Goal: Navigation & Orientation: Find specific page/section

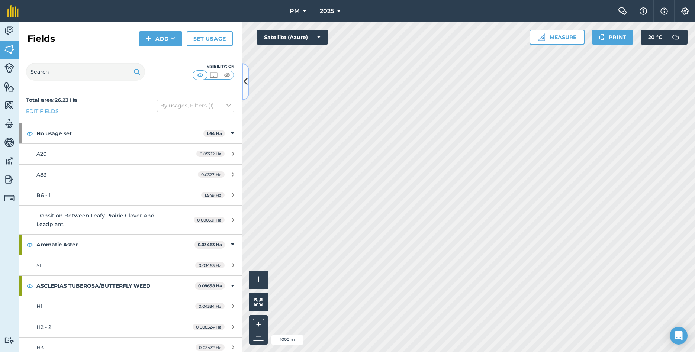
click at [247, 84] on icon at bounding box center [246, 81] width 4 height 13
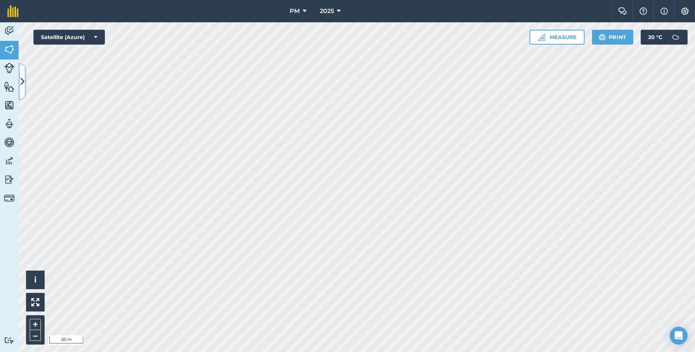
click at [21, 81] on icon at bounding box center [22, 81] width 4 height 13
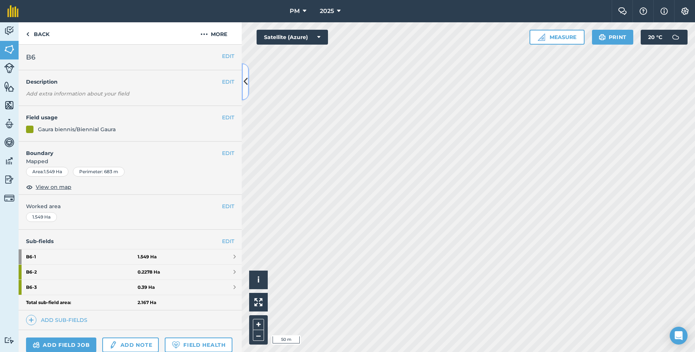
click at [247, 86] on icon at bounding box center [246, 81] width 4 height 13
